Goal: Complete application form

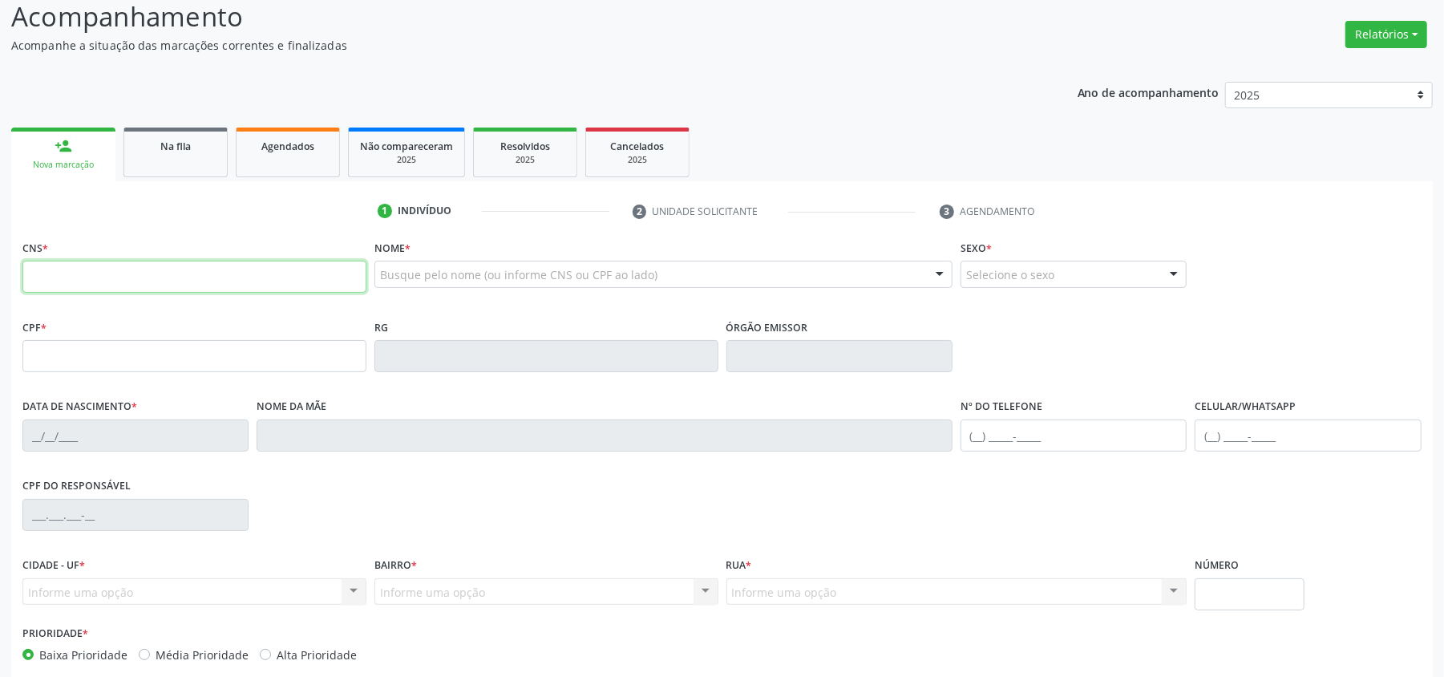
scroll to position [193, 0]
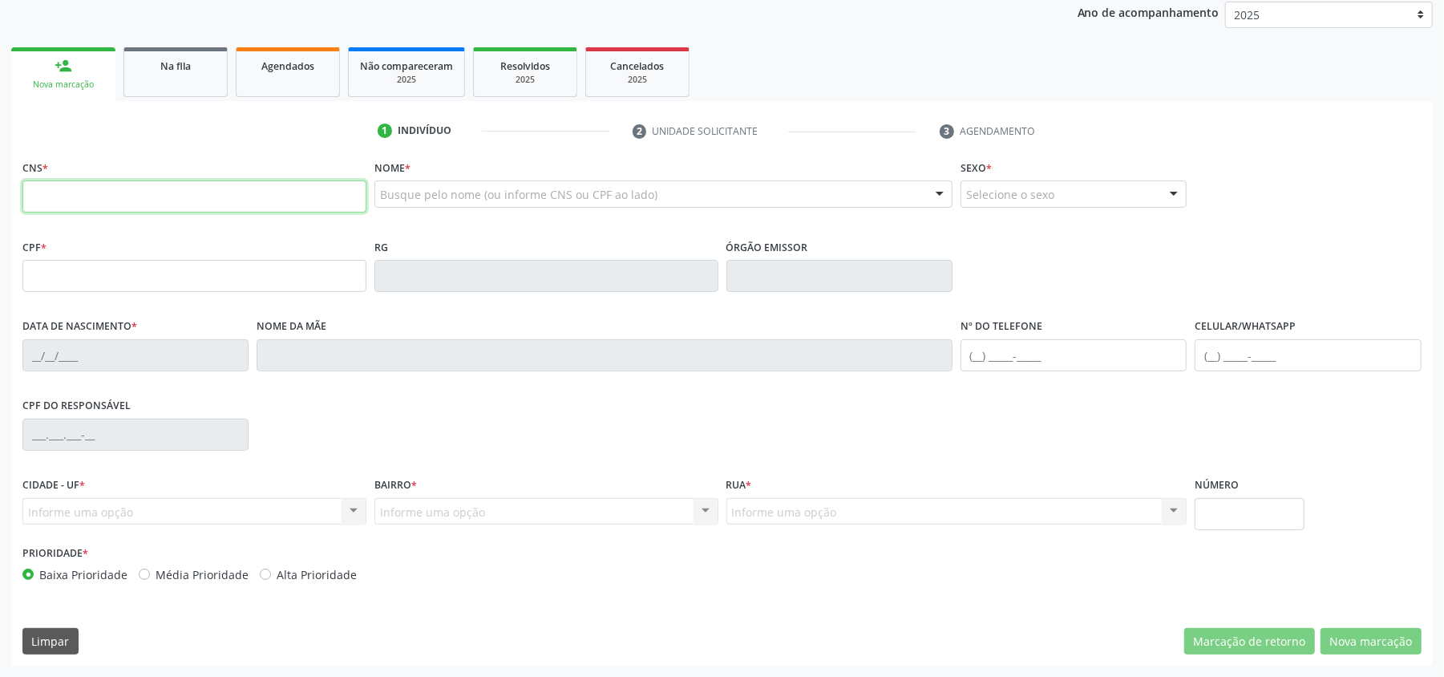
paste input "886 5081 5578 0000"
type input "886 5081 5578 0000"
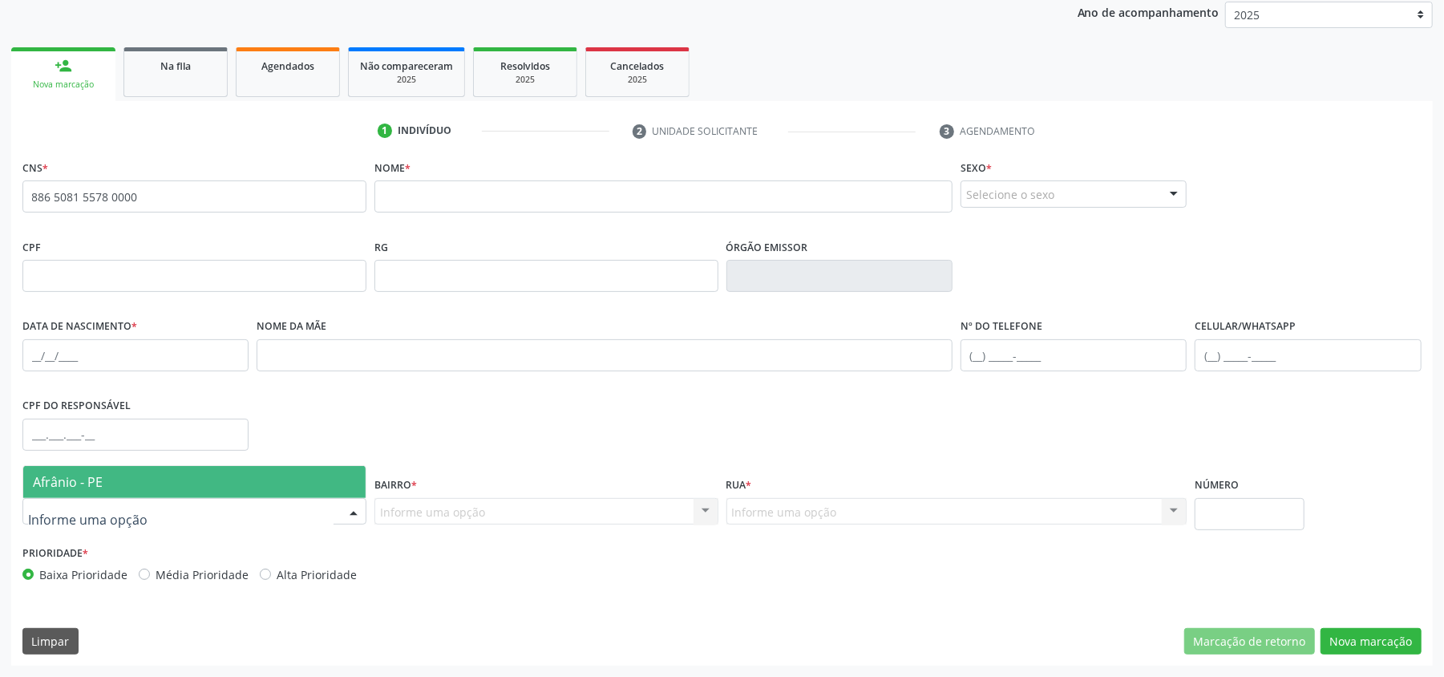
click at [309, 504] on div at bounding box center [194, 511] width 344 height 27
drag, startPoint x: 141, startPoint y: 485, endPoint x: 407, endPoint y: 505, distance: 267.0
click at [141, 484] on span "Afrânio - PE" at bounding box center [194, 482] width 342 height 32
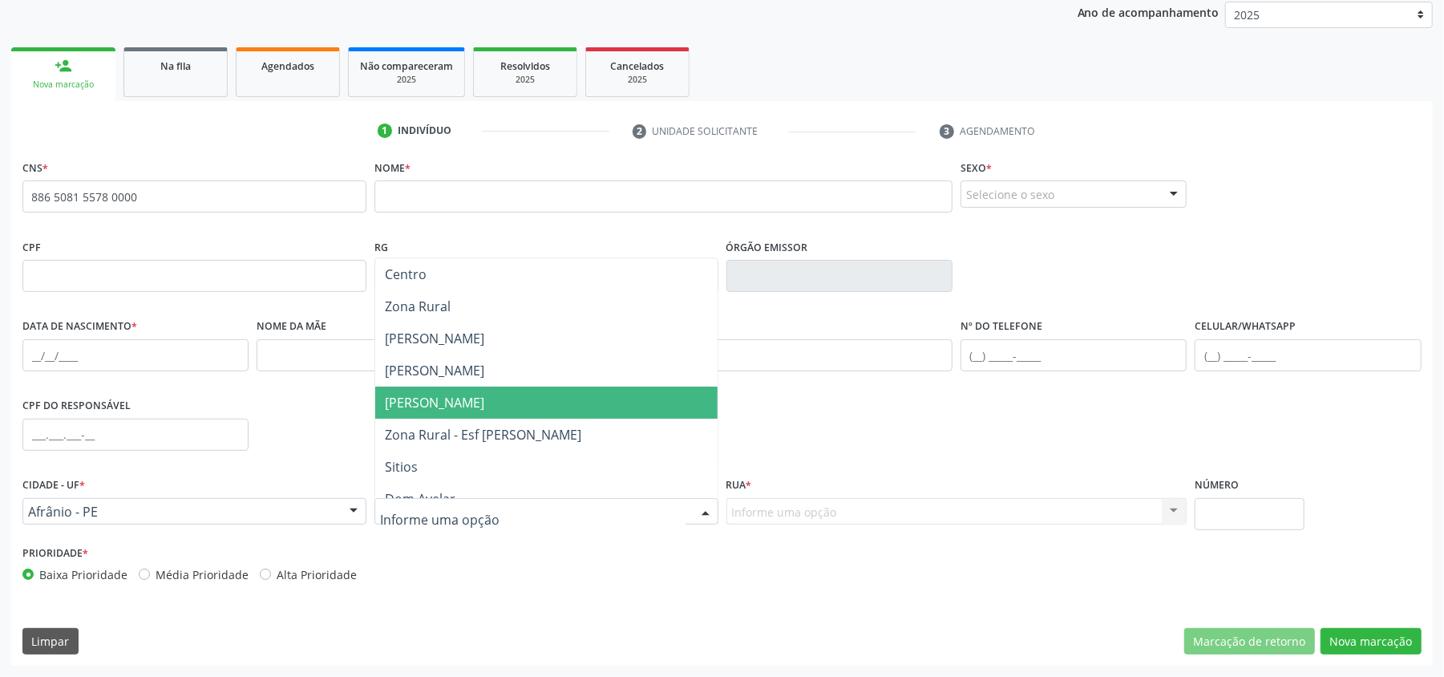
click at [473, 398] on span "[PERSON_NAME]" at bounding box center [546, 403] width 342 height 32
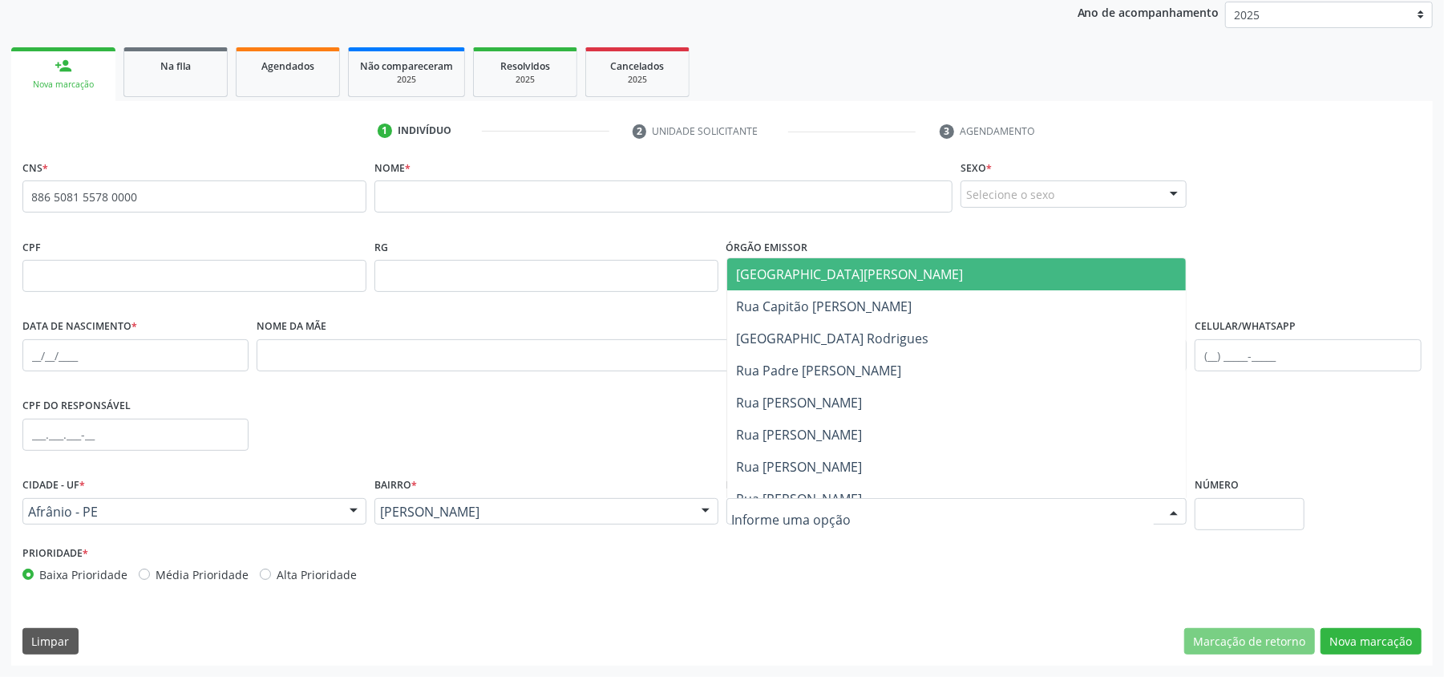
click at [850, 558] on div "Prioridade * Baixa Prioridade Média Prioridade Alta Prioridade" at bounding box center [722, 567] width 1408 height 53
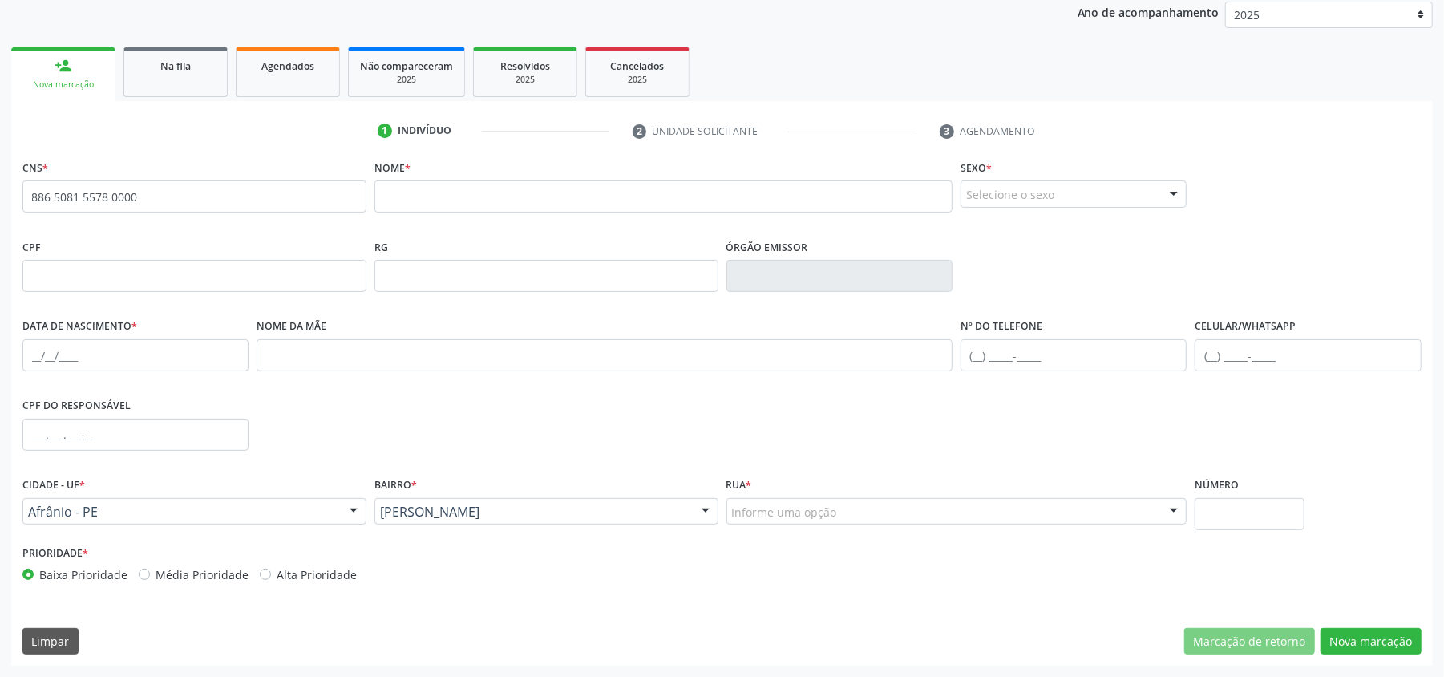
click at [871, 510] on div "Informe uma opção" at bounding box center [957, 511] width 461 height 27
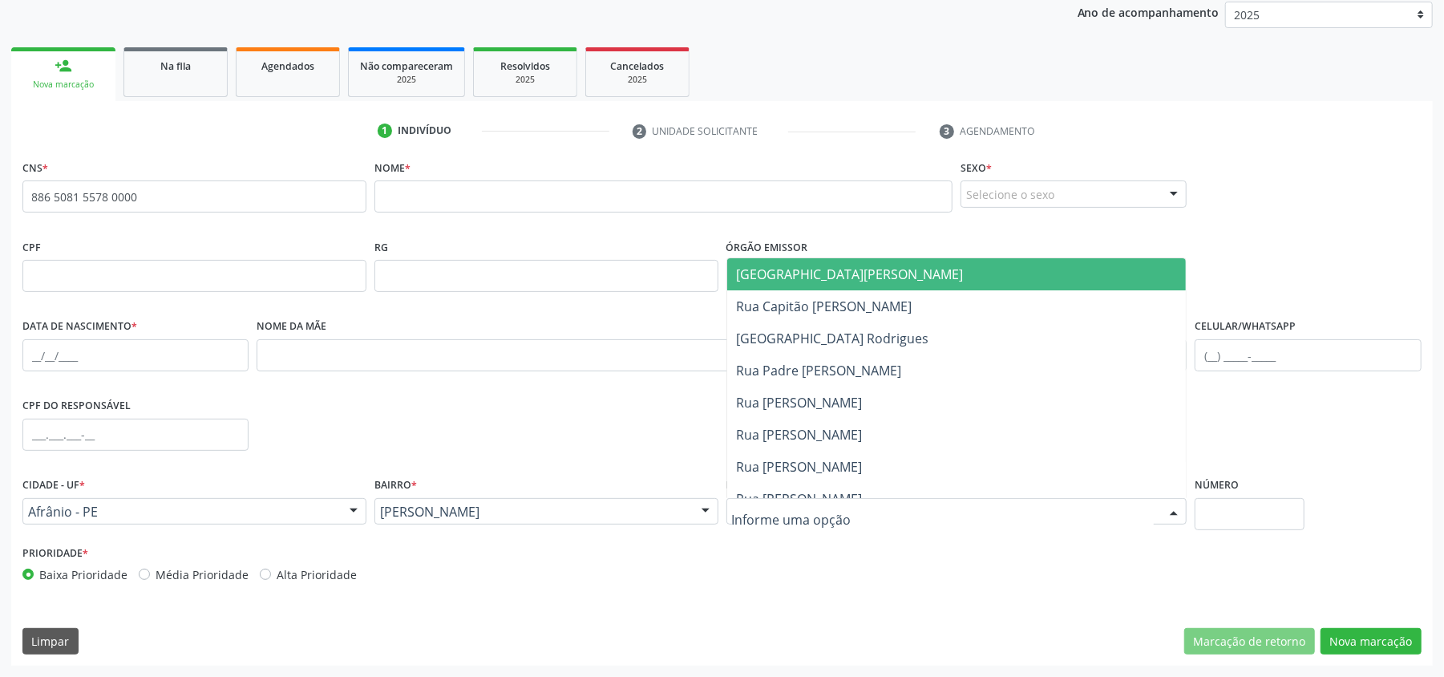
click at [828, 594] on div "CNS * 886 5081 5578 0000 none Nome * Sexo * Selecione o sexo Masculino Feminino…" at bounding box center [722, 411] width 1422 height 510
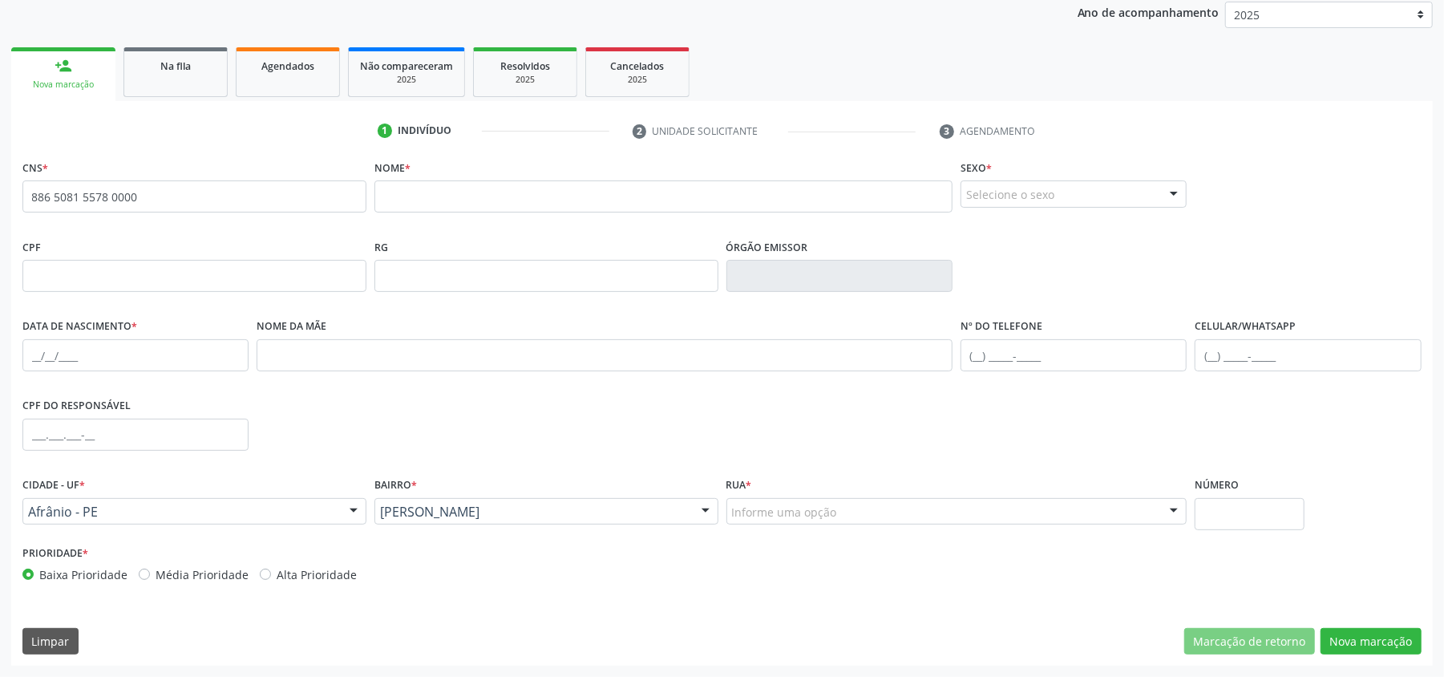
click at [1027, 536] on div "Rua * Informe uma opção [GEOGRAPHIC_DATA] [GEOGRAPHIC_DATA] [GEOGRAPHIC_DATA][P…" at bounding box center [957, 507] width 469 height 68
click at [852, 508] on div at bounding box center [957, 511] width 461 height 27
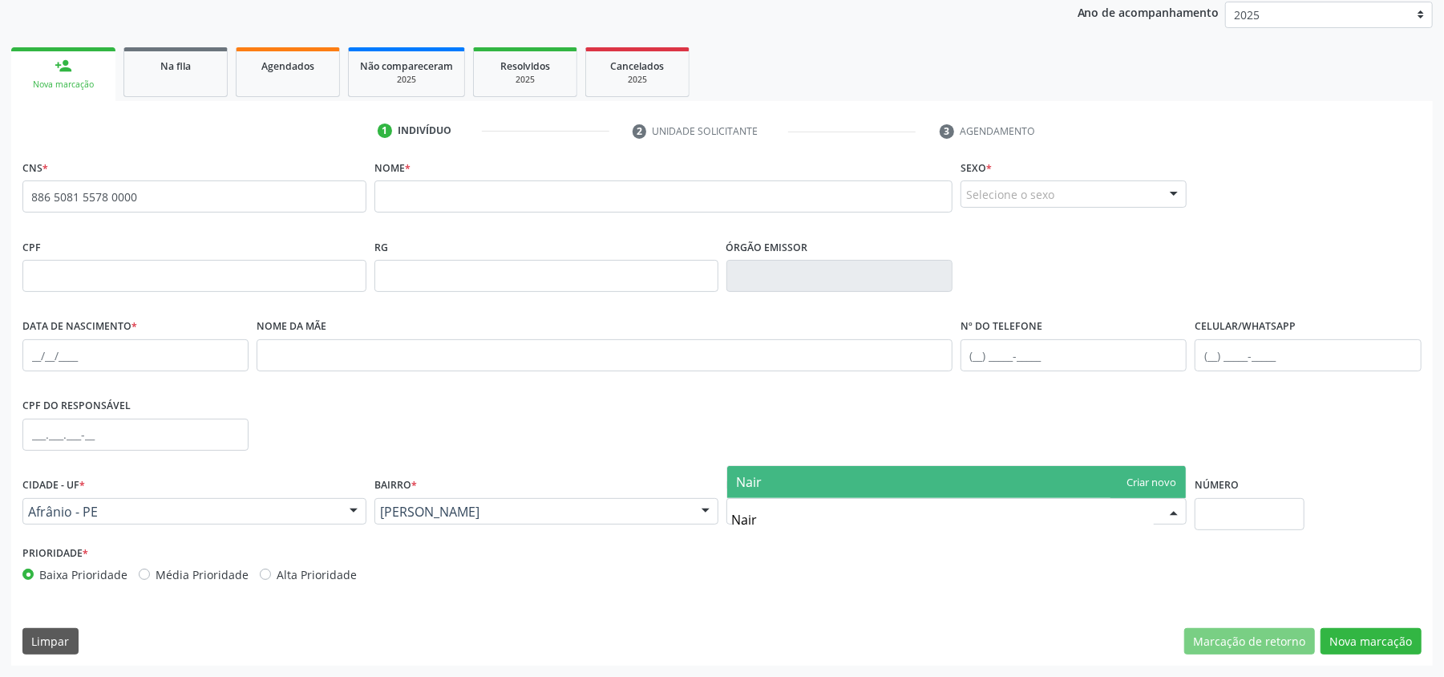
type input "Naira"
click at [1165, 476] on span "Naira" at bounding box center [957, 482] width 460 height 32
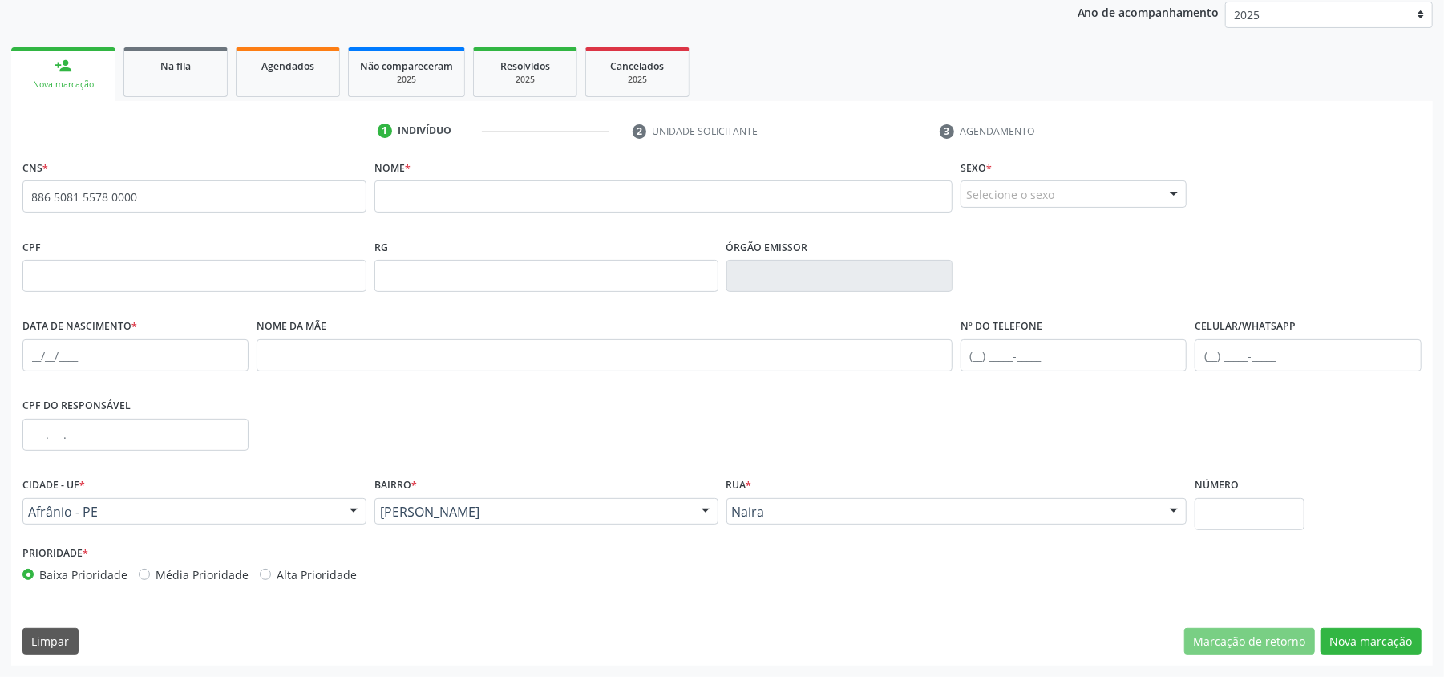
click at [1092, 540] on div "Rua * Naira Naira [GEOGRAPHIC_DATA] [GEOGRAPHIC_DATA] [GEOGRAPHIC_DATA][PERSON_…" at bounding box center [957, 507] width 469 height 68
click at [1278, 508] on input "text" at bounding box center [1249, 514] width 109 height 32
type input "2"
type input "01"
click at [935, 578] on div "Prioridade * Baixa Prioridade Média Prioridade Alta Prioridade" at bounding box center [722, 567] width 1408 height 53
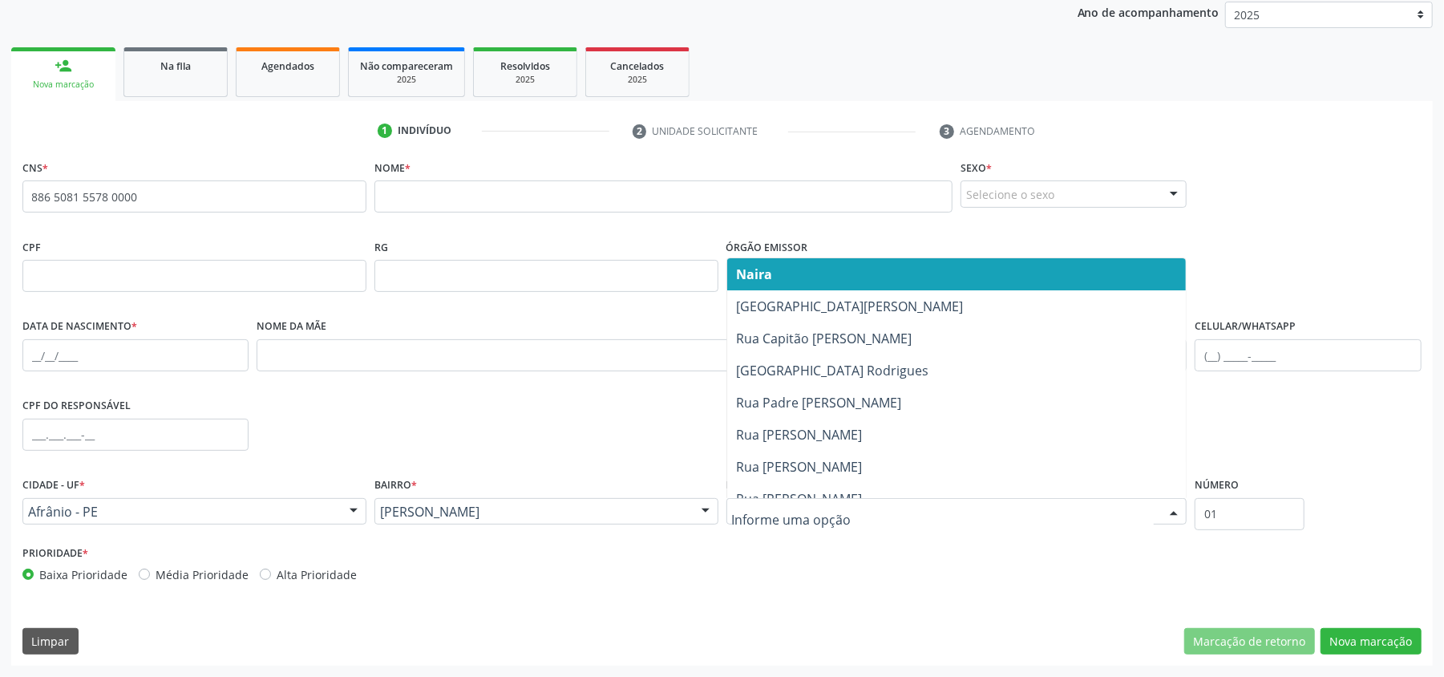
drag, startPoint x: 799, startPoint y: 280, endPoint x: 732, endPoint y: 582, distance: 309.6
click at [732, 582] on div "Prioridade * Baixa Prioridade Média Prioridade Alta Prioridade" at bounding box center [722, 567] width 1408 height 53
drag, startPoint x: 794, startPoint y: 508, endPoint x: 746, endPoint y: 505, distance: 48.2
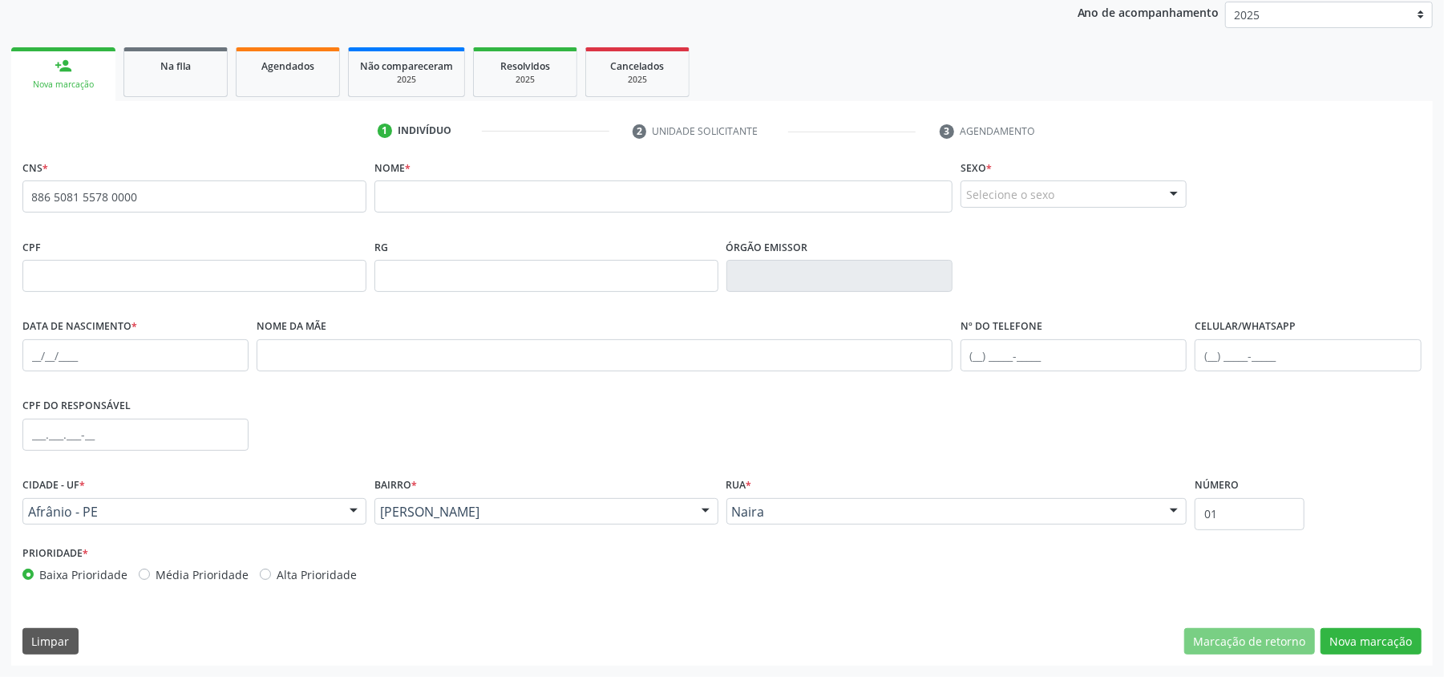
click at [931, 624] on div "CNS * 886 5081 5578 0000 none Nome * Sexo * Selecione o sexo Masculino Feminino…" at bounding box center [722, 411] width 1422 height 510
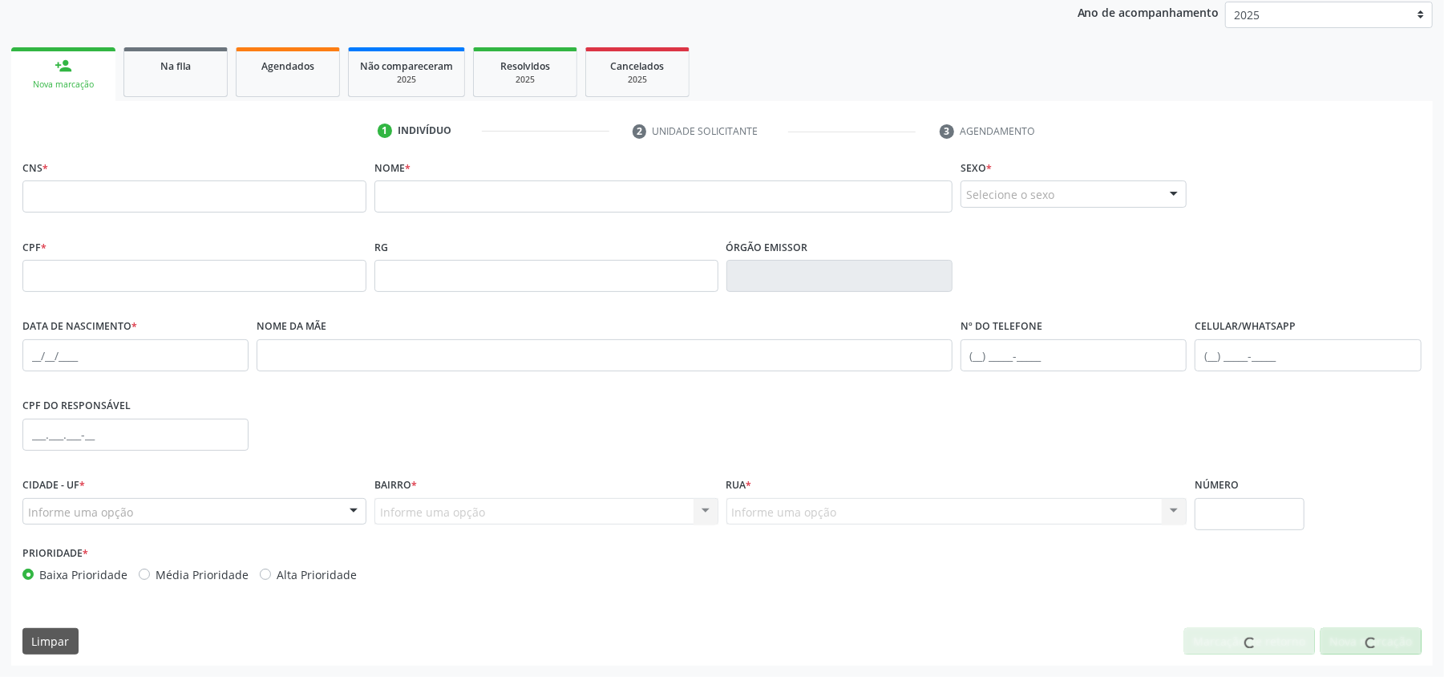
scroll to position [0, 0]
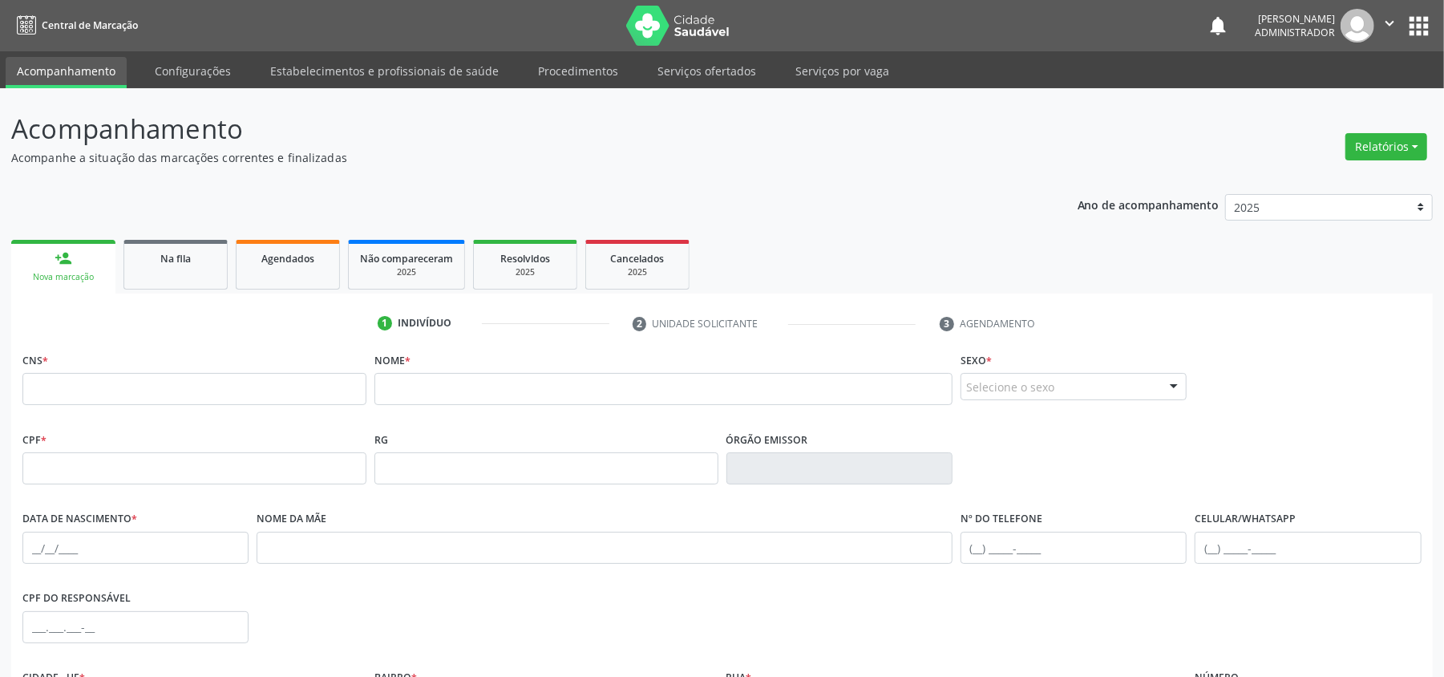
click at [662, 16] on img at bounding box center [678, 26] width 104 height 40
